Goal: Transaction & Acquisition: Purchase product/service

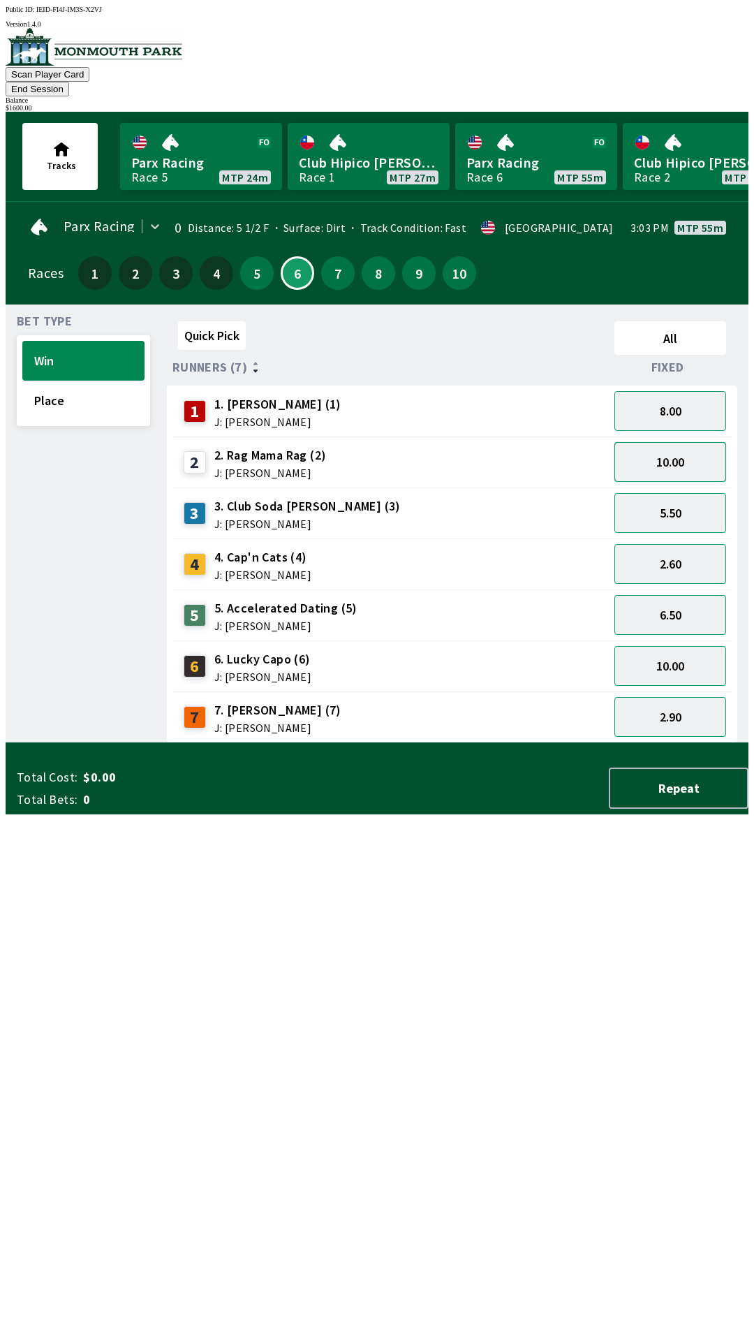
click at [691, 443] on button "10.00" at bounding box center [671, 462] width 112 height 40
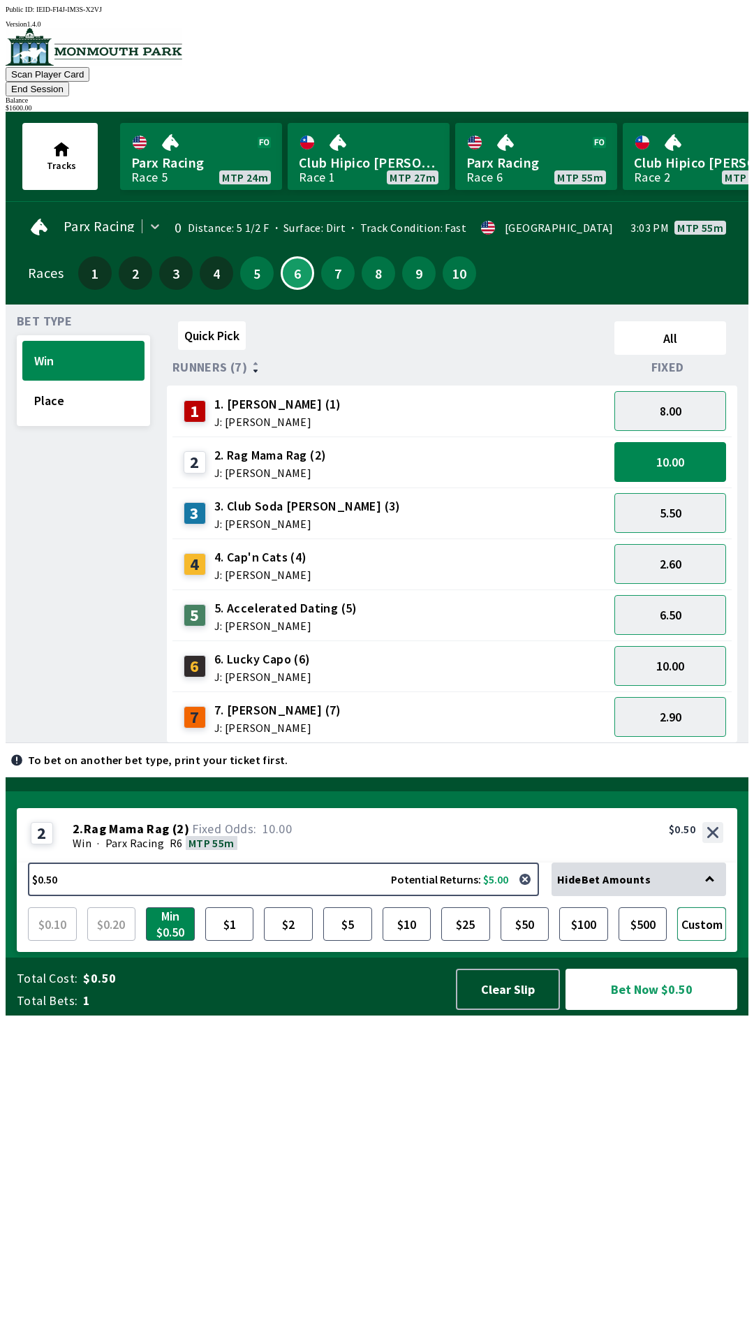
click at [708, 941] on button "Custom" at bounding box center [701, 924] width 49 height 34
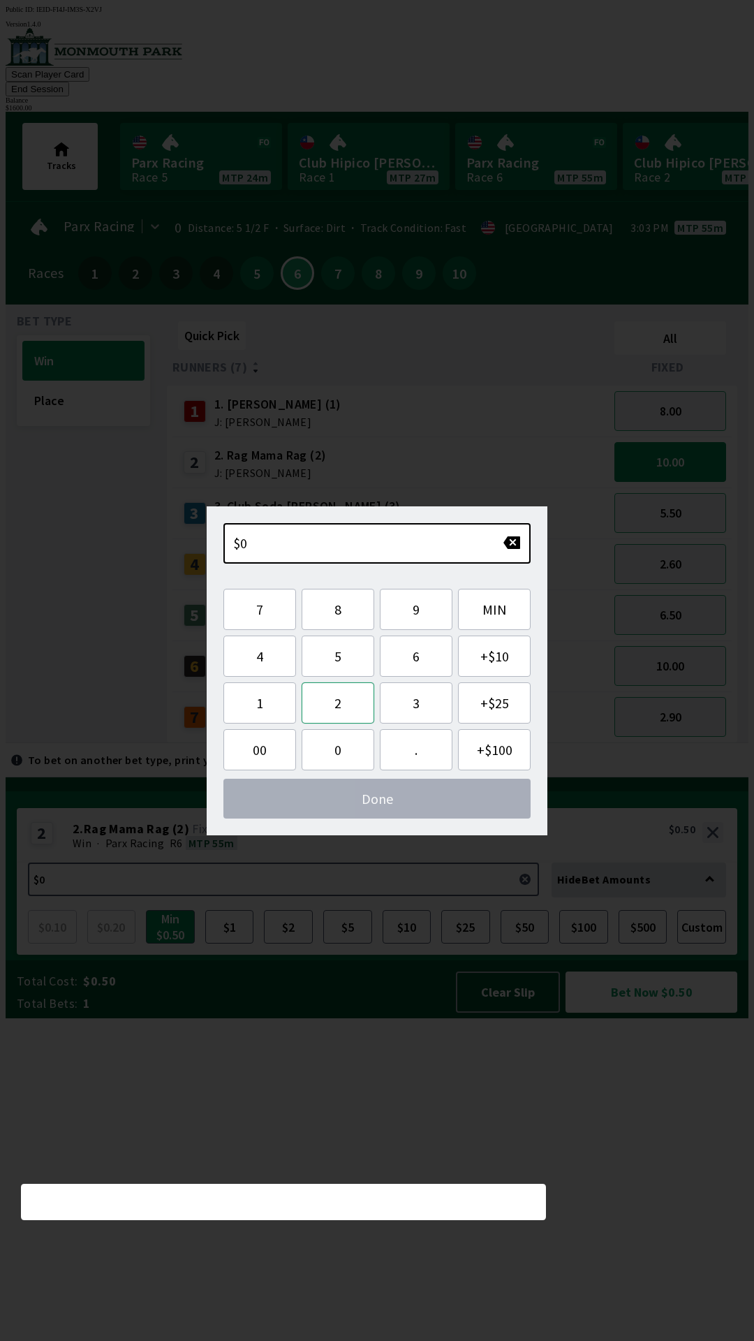
click at [350, 710] on button "2" at bounding box center [338, 702] width 73 height 41
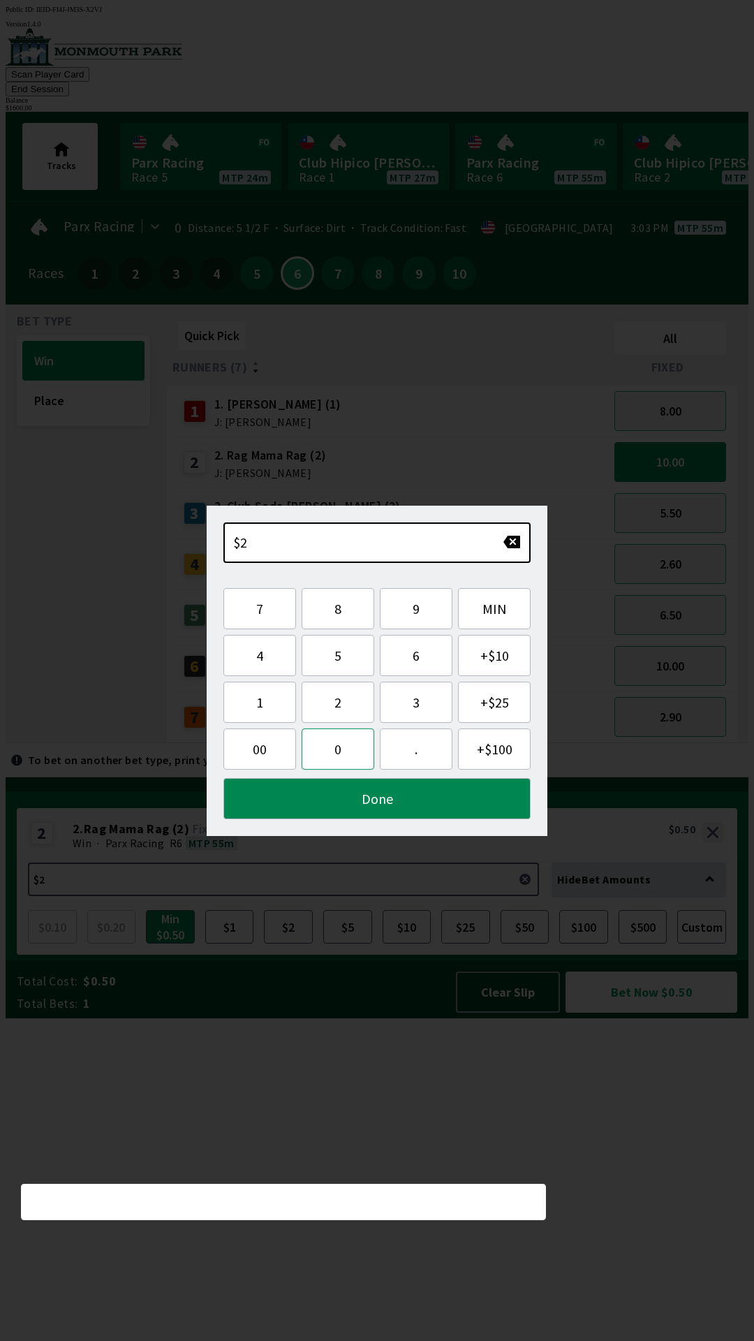
click at [338, 758] on button "0" at bounding box center [338, 748] width 73 height 41
click at [341, 754] on button "0" at bounding box center [338, 748] width 73 height 41
click at [409, 752] on button "." at bounding box center [416, 748] width 73 height 41
click at [374, 802] on button "Done" at bounding box center [377, 798] width 307 height 41
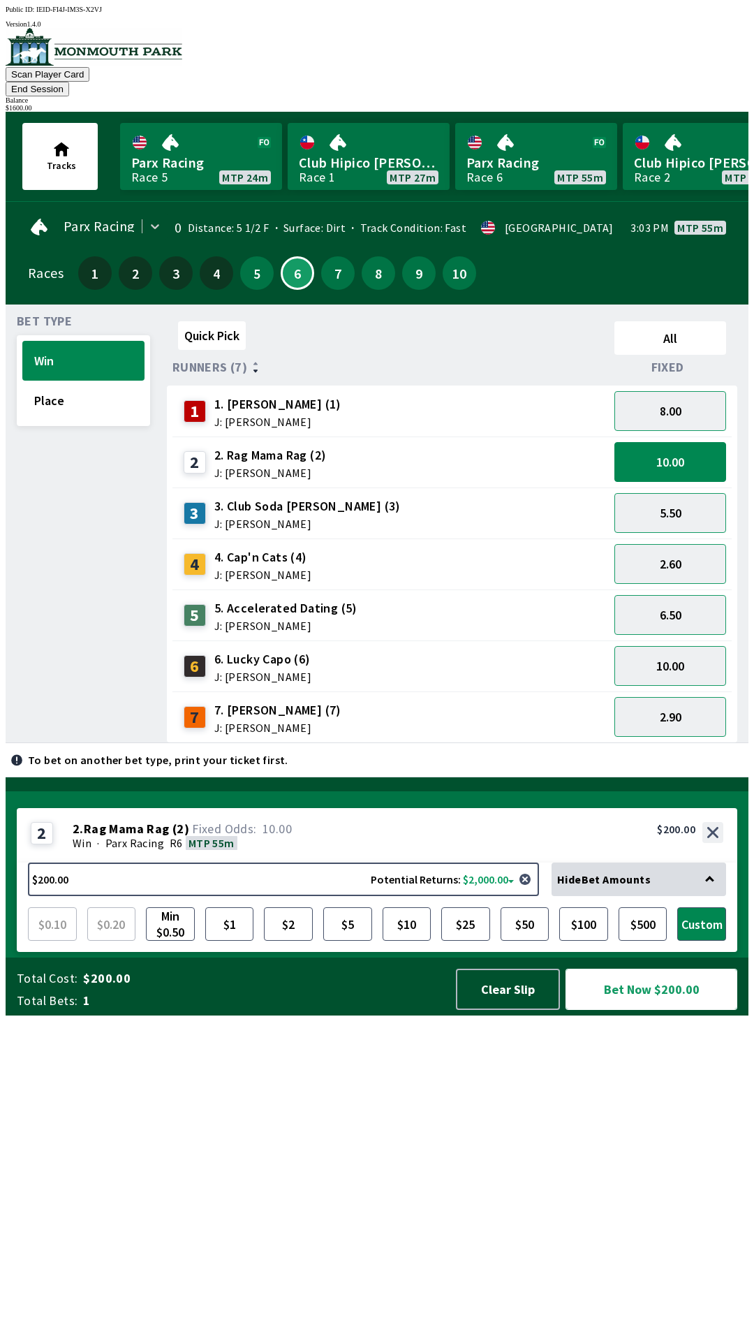
click at [642, 1010] on button "Bet Now $200.00" at bounding box center [652, 989] width 172 height 41
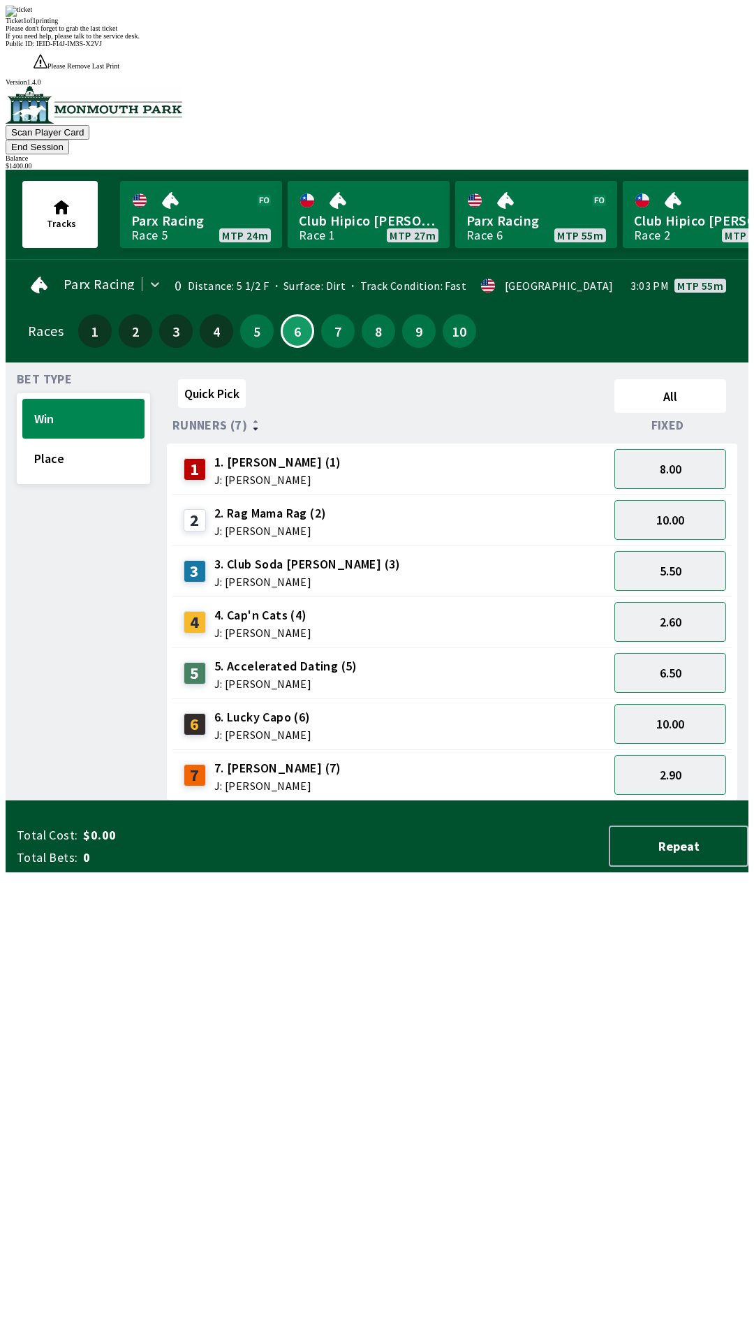
click at [358, 801] on div "Quick Pick All Runners (7) Fixed 1 1. [PERSON_NAME] (1) J: [PERSON_NAME] 8.00 2…" at bounding box center [458, 587] width 582 height 427
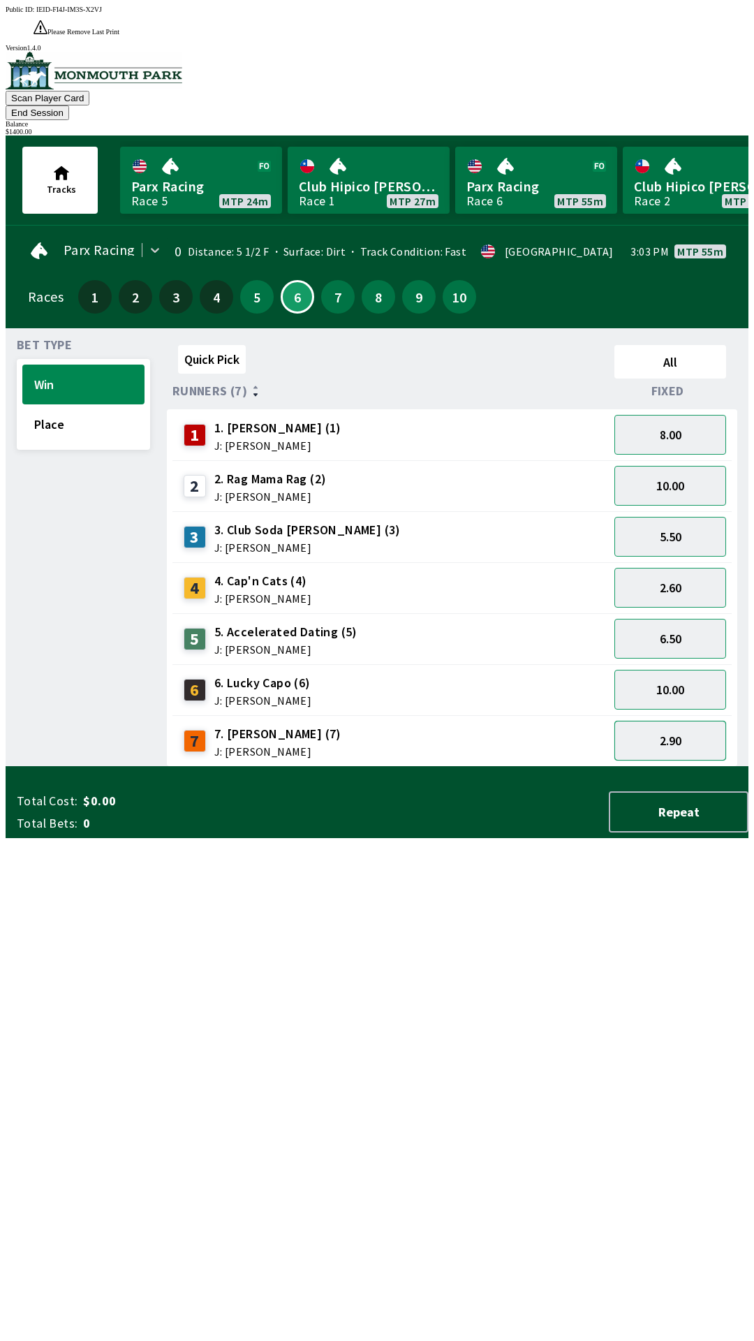
click at [685, 721] on button "2.90" at bounding box center [671, 741] width 112 height 40
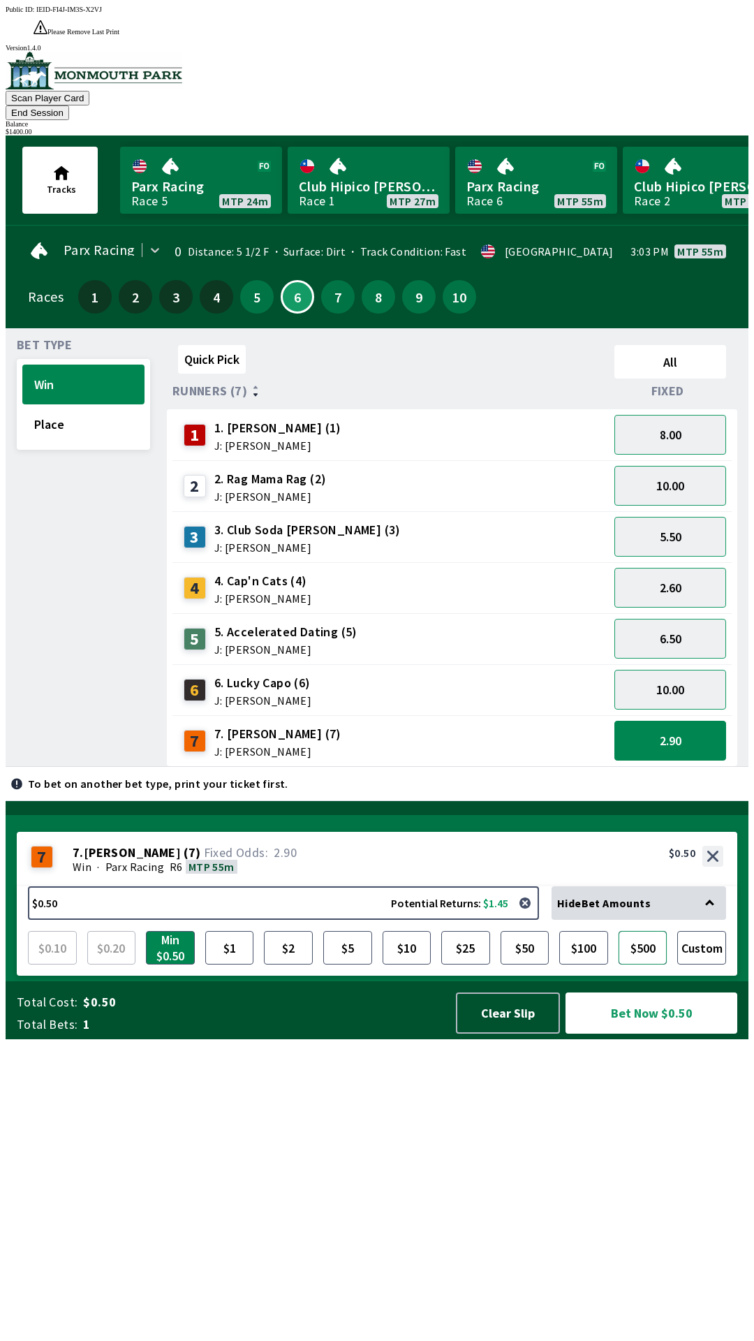
click at [650, 965] on button "$500" at bounding box center [643, 948] width 49 height 34
click at [651, 1034] on button "Bet Now $500.00" at bounding box center [652, 1012] width 172 height 41
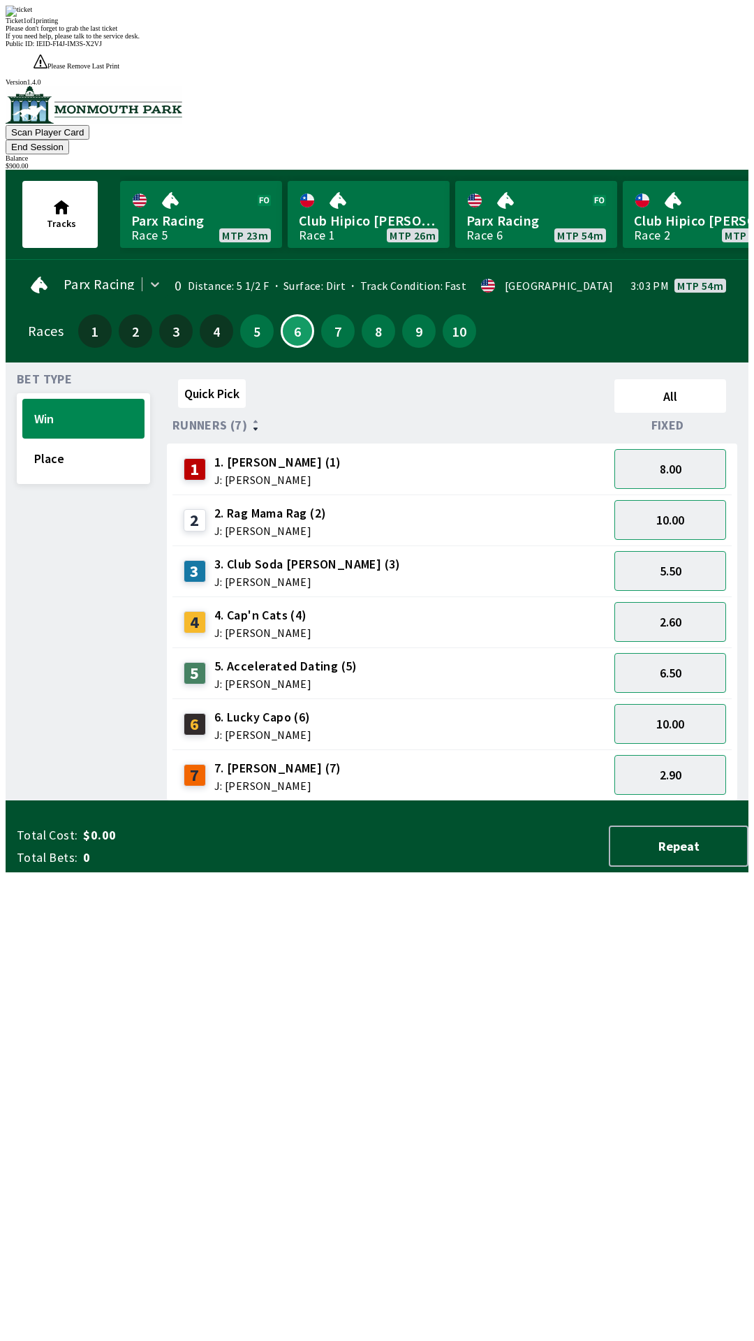
click at [381, 801] on div "Quick Pick All Runners (7) Fixed 1 1. [PERSON_NAME] (1) J: [PERSON_NAME] 8.00 2…" at bounding box center [458, 587] width 582 height 427
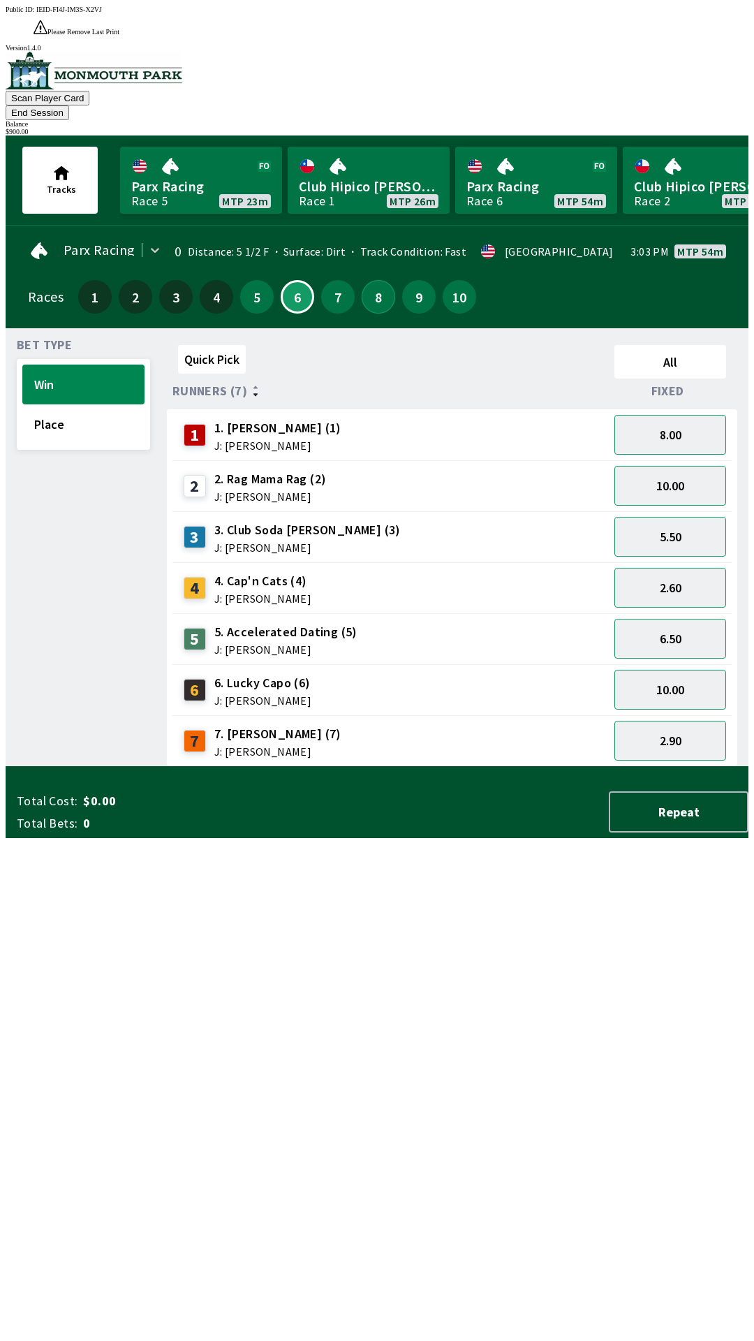
click at [373, 280] on button "8" at bounding box center [379, 297] width 34 height 34
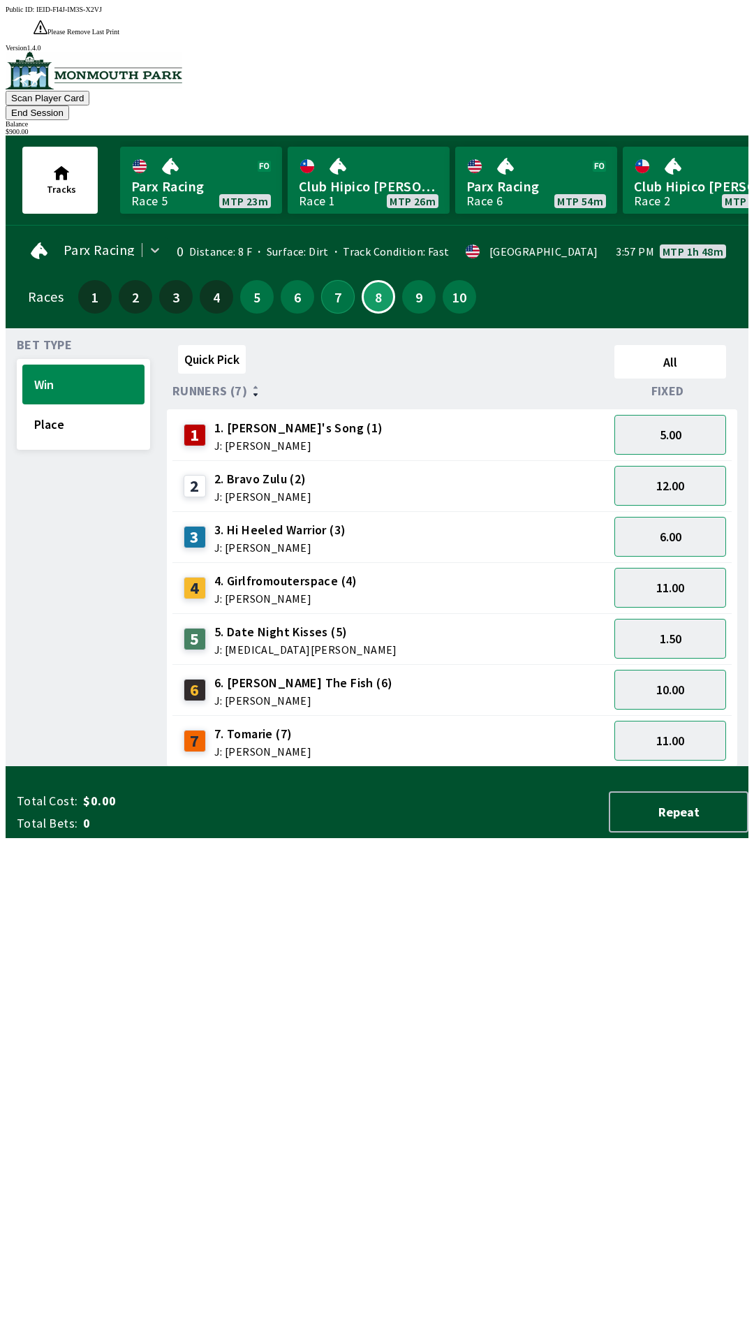
click at [329, 280] on button "7" at bounding box center [338, 297] width 34 height 34
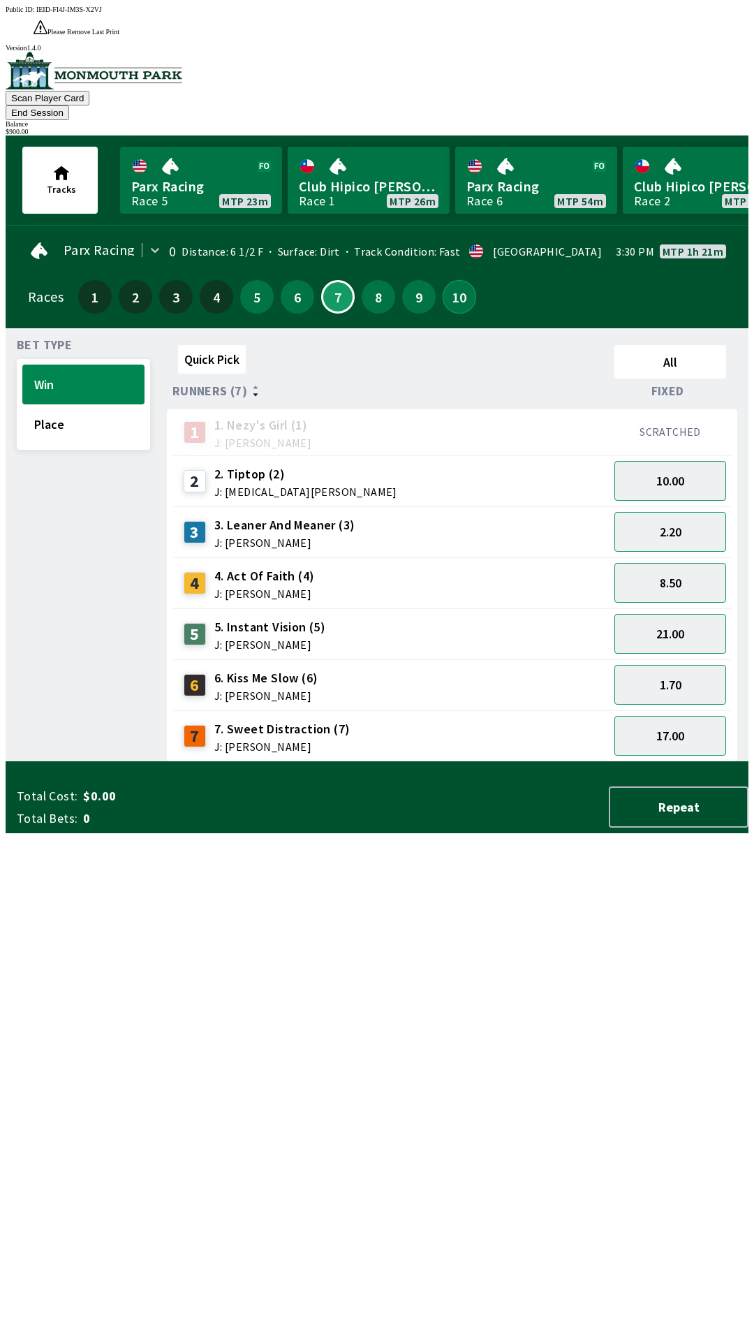
click at [459, 280] on button "10" at bounding box center [460, 297] width 34 height 34
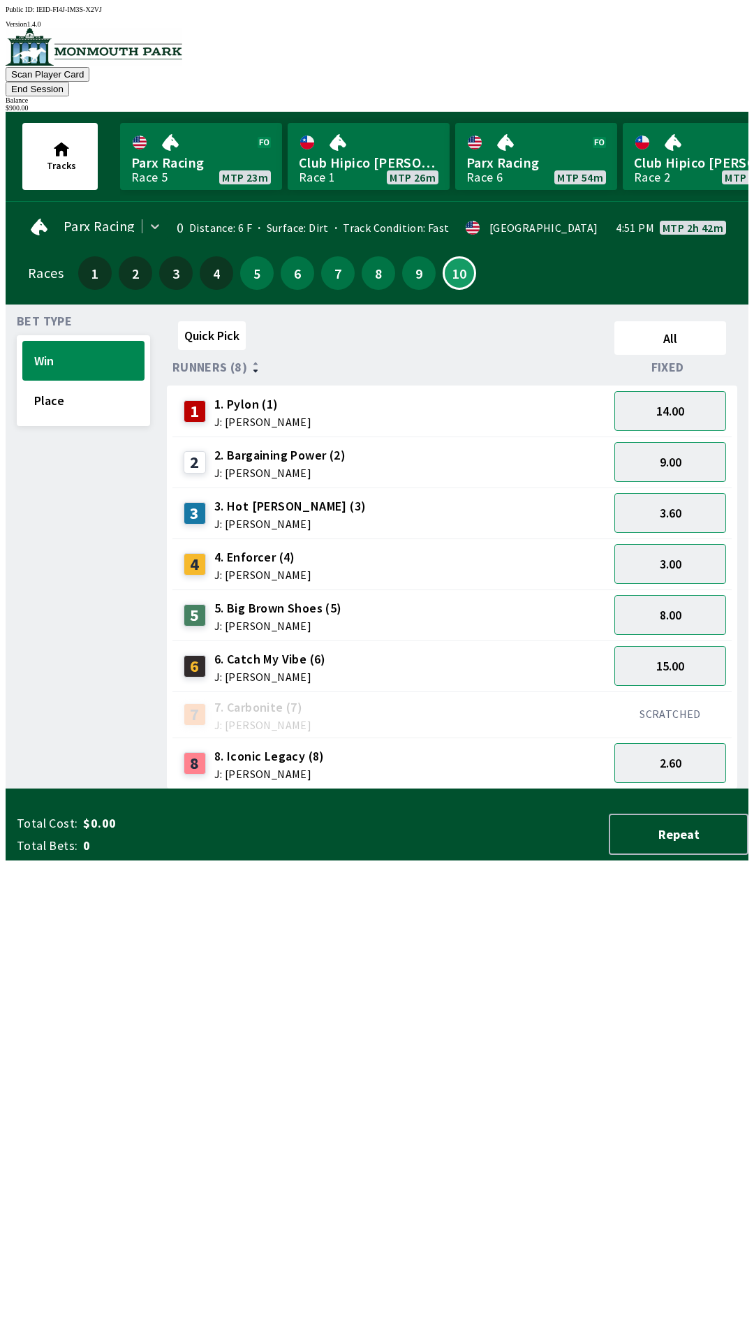
click at [69, 82] on button "End Session" at bounding box center [38, 89] width 64 height 15
